Goal: Find specific page/section: Find specific page/section

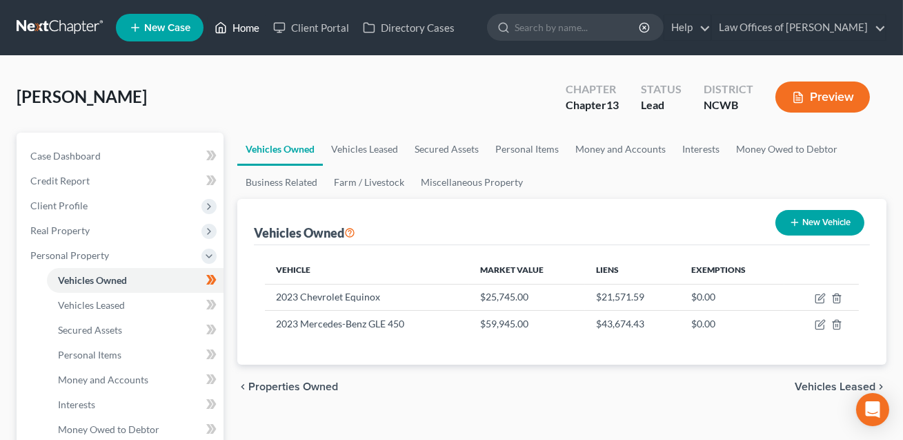
click at [244, 30] on link "Home" at bounding box center [237, 27] width 59 height 25
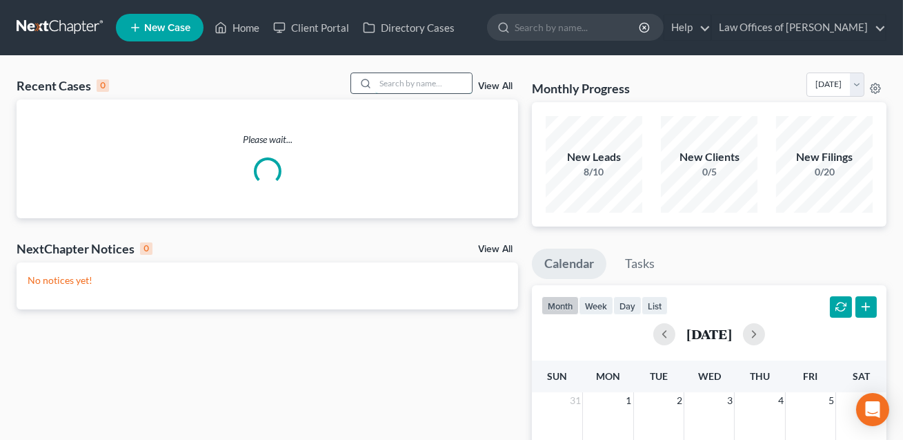
click at [385, 81] on input "search" at bounding box center [423, 83] width 97 height 20
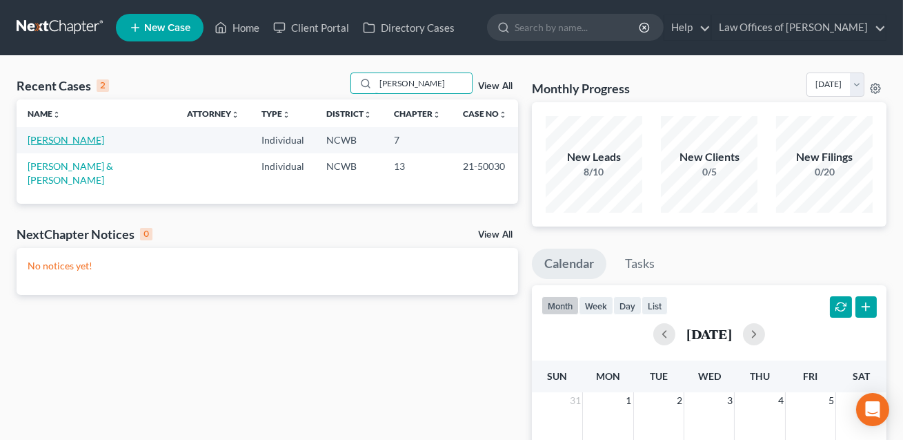
type input "[PERSON_NAME]"
click at [86, 140] on link "[PERSON_NAME]" at bounding box center [66, 140] width 77 height 12
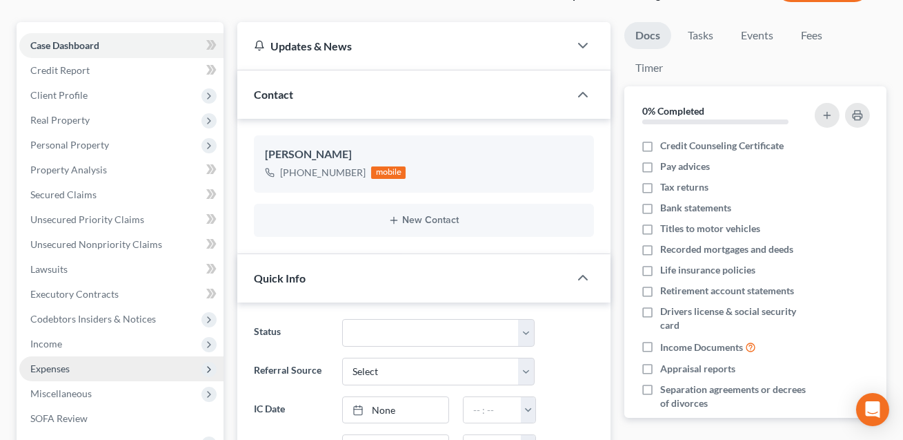
scroll to position [111, 0]
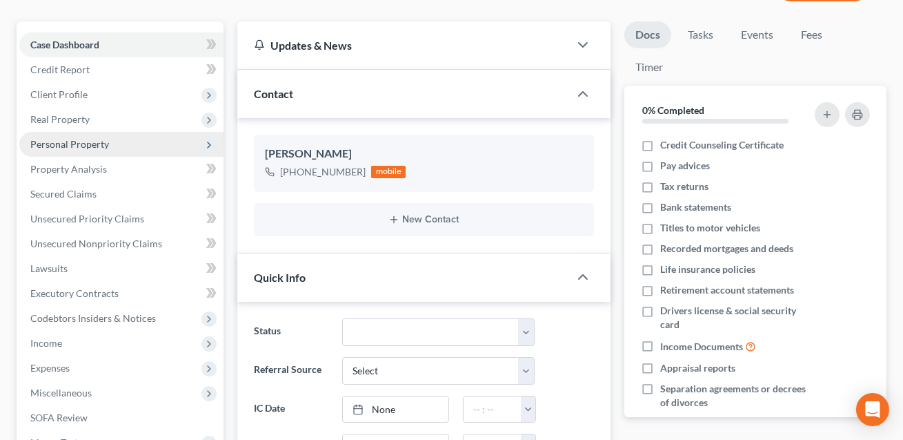
click at [68, 143] on span "Personal Property" at bounding box center [69, 144] width 79 height 12
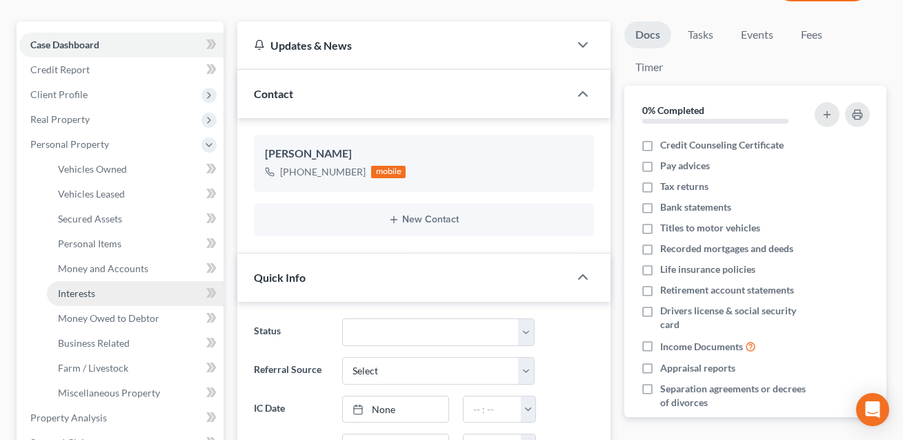
click at [76, 287] on span "Interests" at bounding box center [76, 293] width 37 height 12
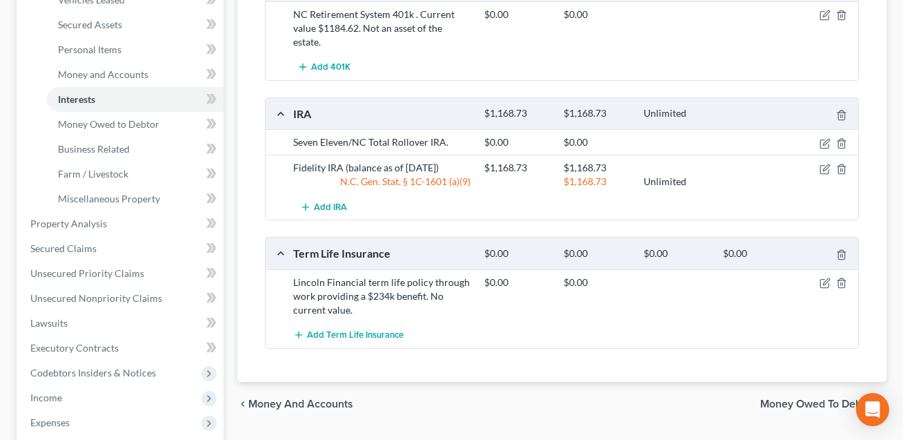
scroll to position [328, 0]
